Goal: Task Accomplishment & Management: Manage account settings

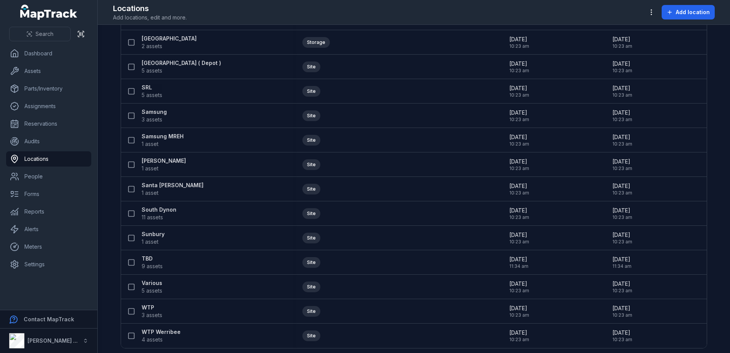
scroll to position [319, 0]
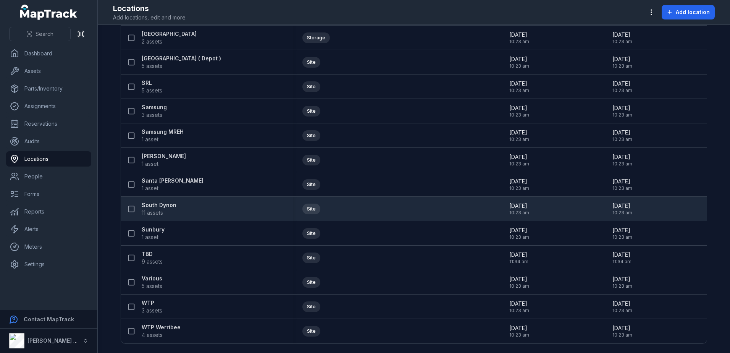
click at [157, 205] on strong "South Dynon" at bounding box center [159, 205] width 35 height 8
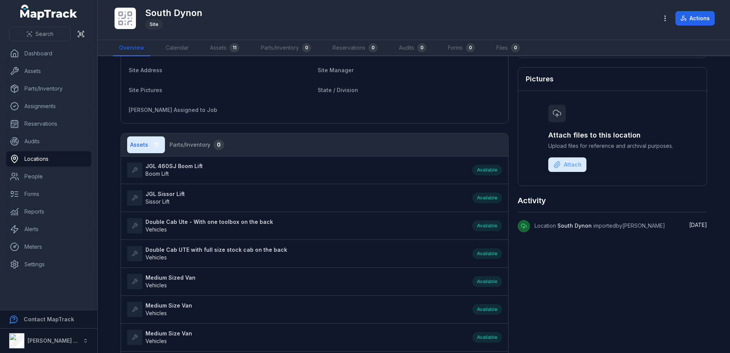
scroll to position [115, 0]
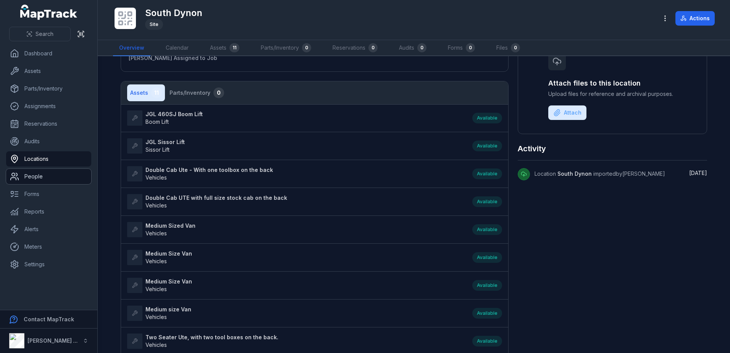
click at [53, 174] on link "People" at bounding box center [48, 176] width 85 height 15
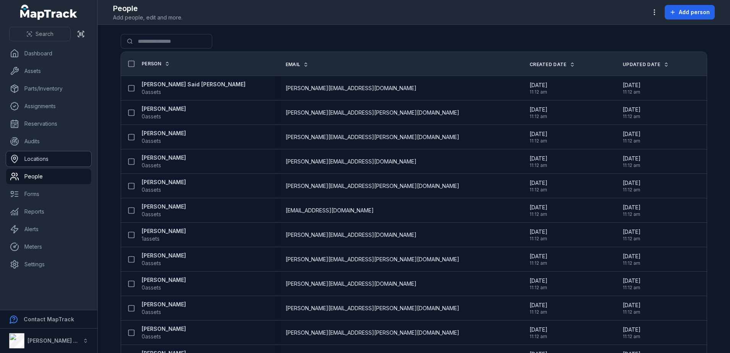
click at [46, 157] on link "Locations" at bounding box center [48, 158] width 85 height 15
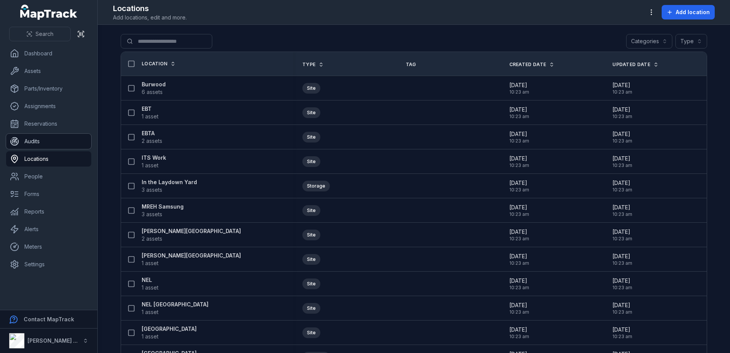
click at [40, 144] on link "Audits" at bounding box center [48, 141] width 85 height 15
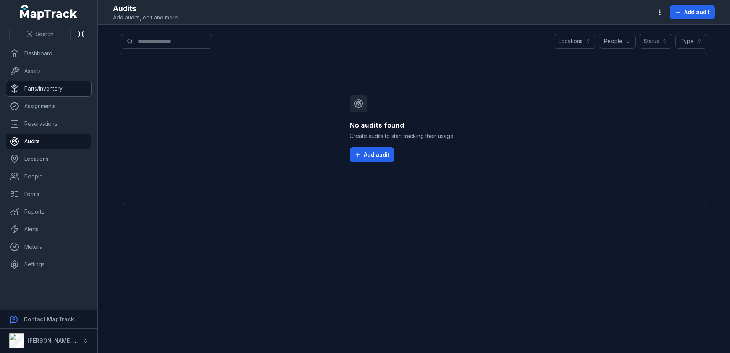
click at [44, 93] on link "Parts/Inventory" at bounding box center [48, 88] width 85 height 15
click at [41, 107] on link "Assignments" at bounding box center [48, 106] width 85 height 15
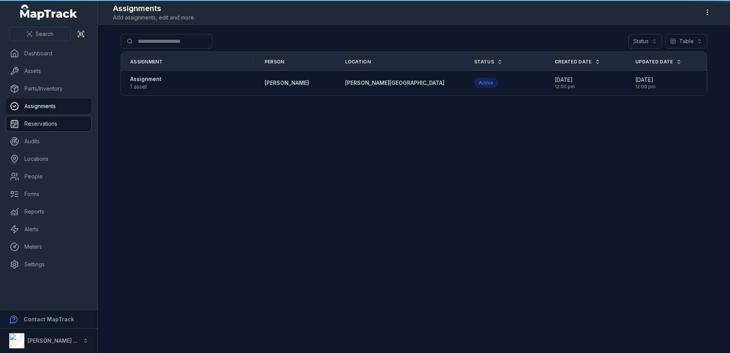
click at [42, 121] on link "Reservations" at bounding box center [48, 123] width 85 height 15
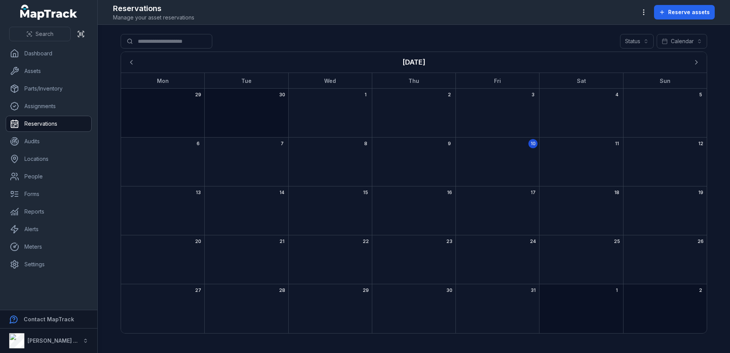
click at [421, 152] on div "9" at bounding box center [414, 161] width 84 height 49
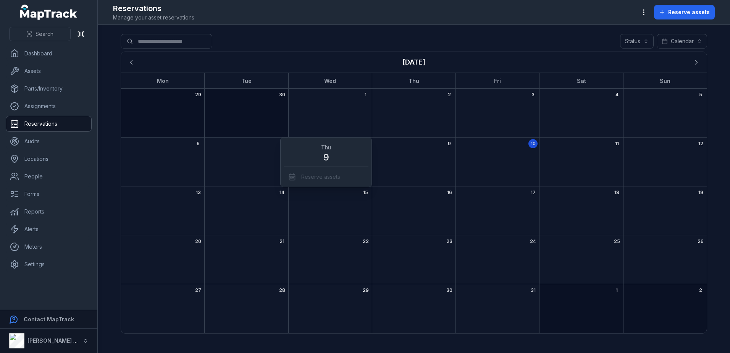
click at [416, 153] on div "9" at bounding box center [414, 161] width 84 height 49
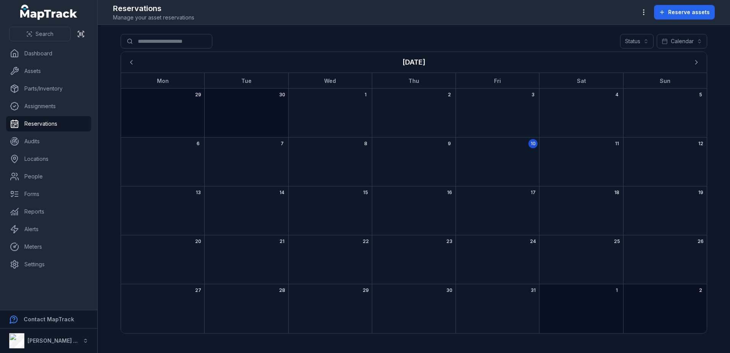
click at [498, 199] on div "October 2025" at bounding box center [498, 200] width 84 height 2
click at [592, 158] on div "11" at bounding box center [581, 161] width 84 height 49
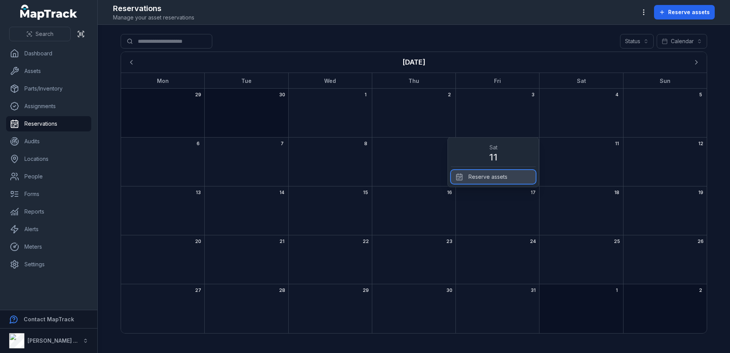
click at [501, 179] on div "Reserve assets" at bounding box center [493, 177] width 85 height 14
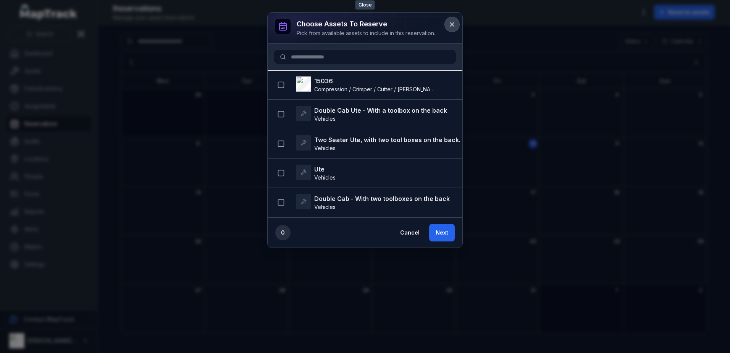
click at [449, 23] on icon at bounding box center [452, 25] width 8 height 8
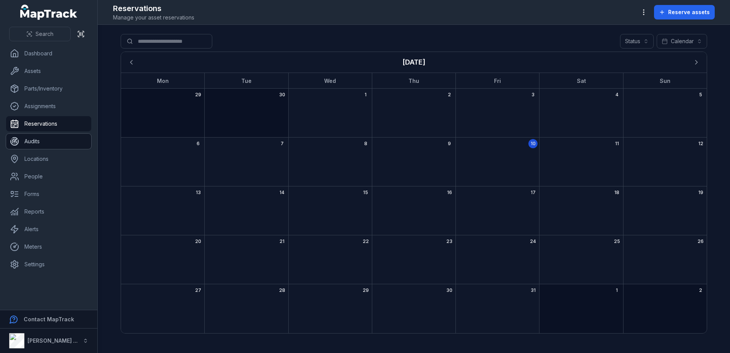
click at [35, 145] on link "Audits" at bounding box center [48, 141] width 85 height 15
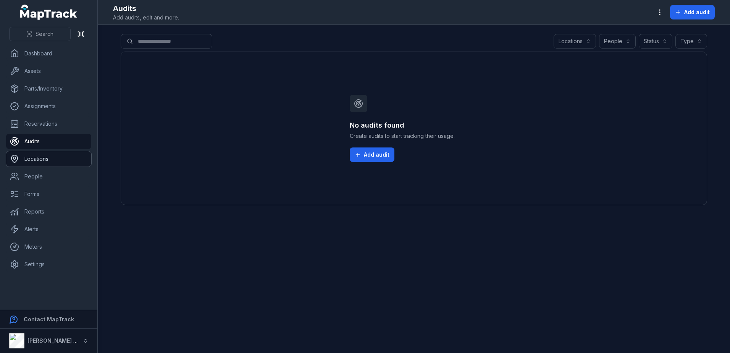
click at [32, 162] on link "Locations" at bounding box center [48, 158] width 85 height 15
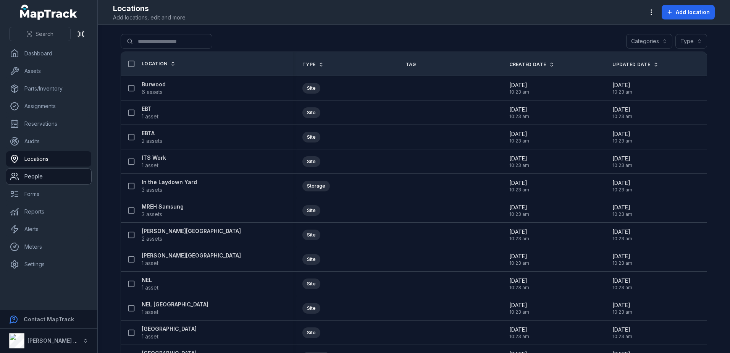
click at [32, 175] on link "People" at bounding box center [48, 176] width 85 height 15
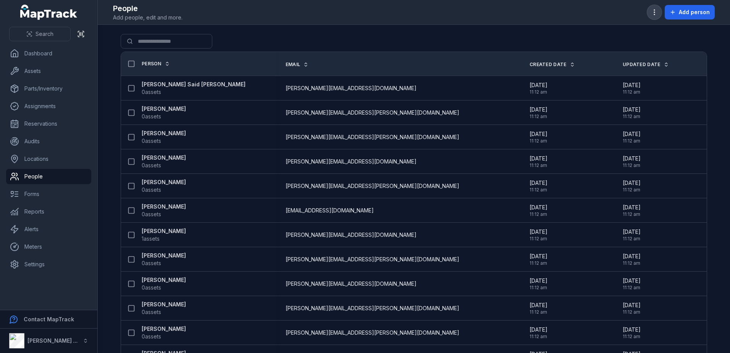
click at [652, 15] on icon "button" at bounding box center [655, 12] width 8 height 8
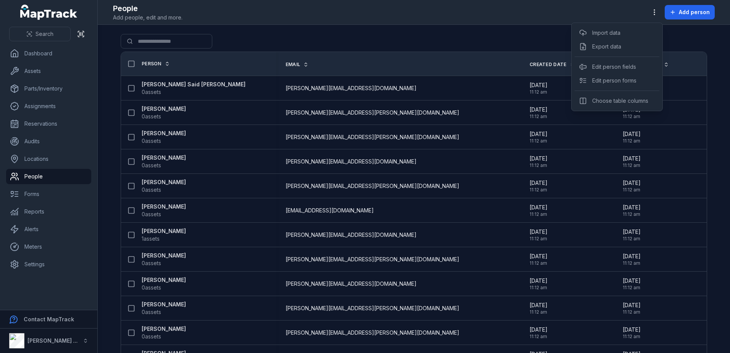
click at [564, 40] on div "Toggle Navigation People Add people, edit and more. Add person Search for peopl…" at bounding box center [414, 176] width 632 height 353
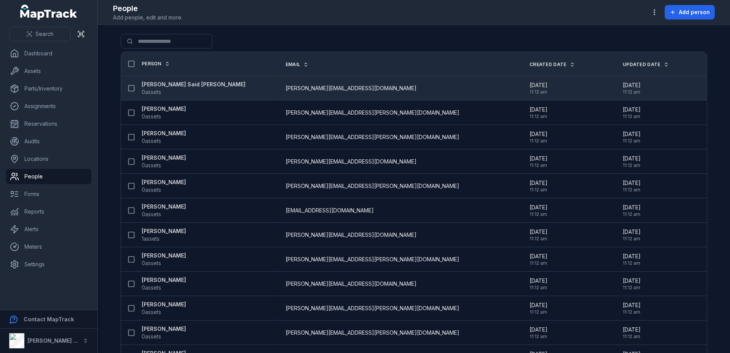
click at [180, 84] on strong "[PERSON_NAME] Said [PERSON_NAME]" at bounding box center [194, 85] width 104 height 8
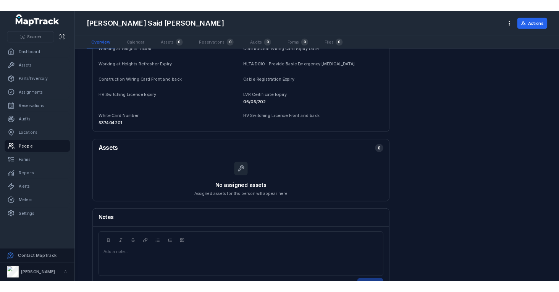
scroll to position [332, 0]
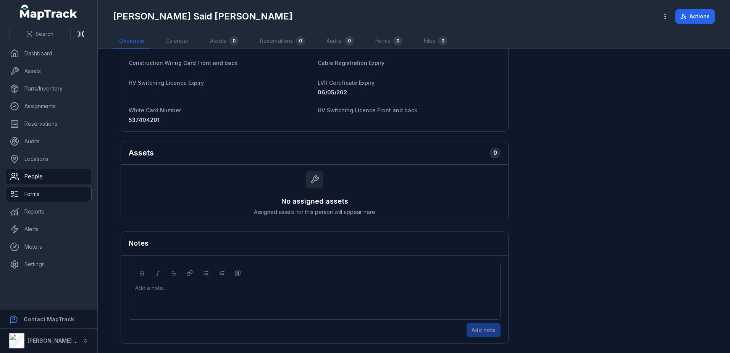
click at [29, 194] on link "Forms" at bounding box center [48, 193] width 85 height 15
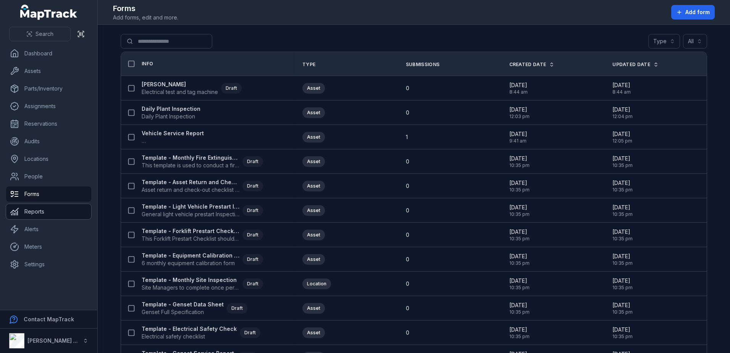
click at [35, 212] on link "Reports" at bounding box center [48, 211] width 85 height 15
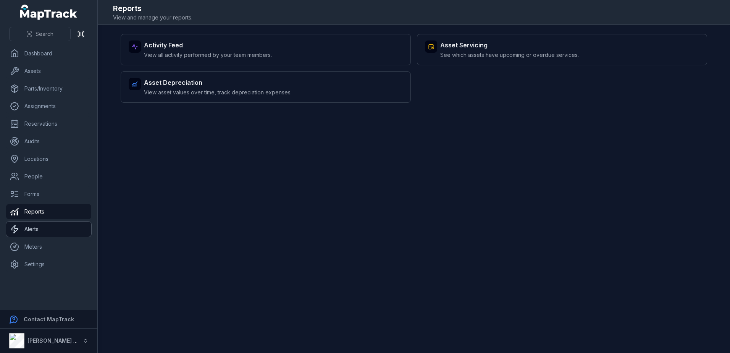
click at [54, 228] on link "Alerts" at bounding box center [48, 228] width 85 height 15
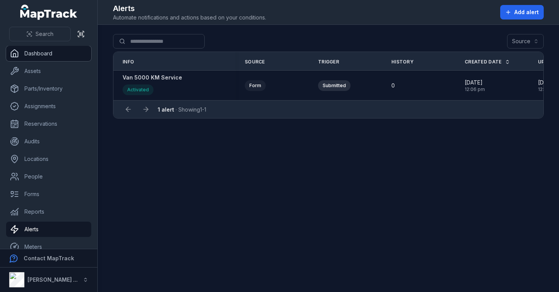
click at [53, 57] on link "Dashboard" at bounding box center [48, 53] width 85 height 15
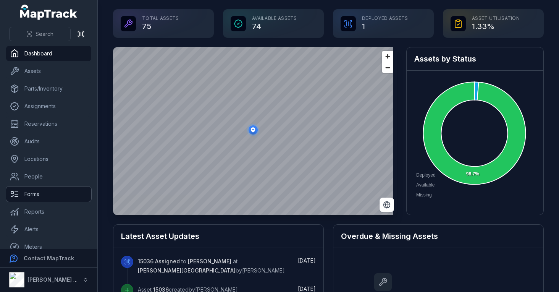
click at [36, 192] on link "Forms" at bounding box center [48, 193] width 85 height 15
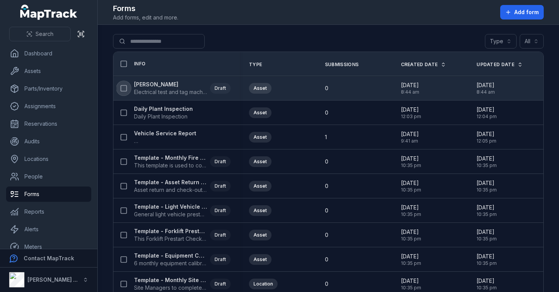
click at [124, 87] on icon at bounding box center [124, 88] width 8 height 8
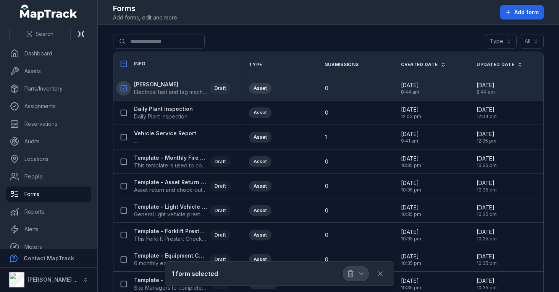
click at [351, 273] on icon "button" at bounding box center [351, 274] width 8 height 8
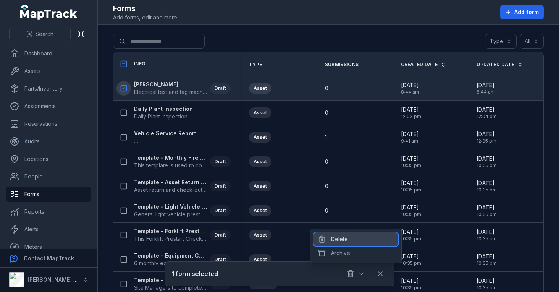
click at [339, 241] on div "Delete" at bounding box center [355, 239] width 85 height 14
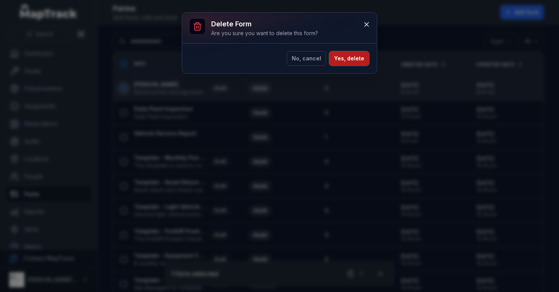
click at [341, 57] on button "Yes, delete" at bounding box center [349, 58] width 40 height 15
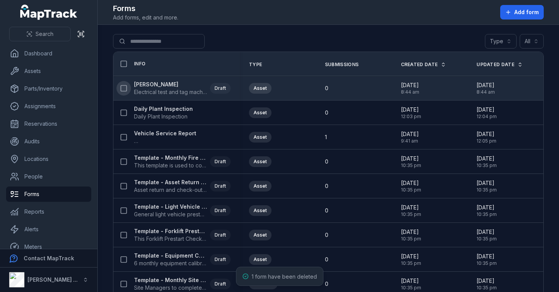
click at [355, 61] on th "Submissions" at bounding box center [354, 64] width 76 height 24
